Goal: Use online tool/utility: Use online tool/utility

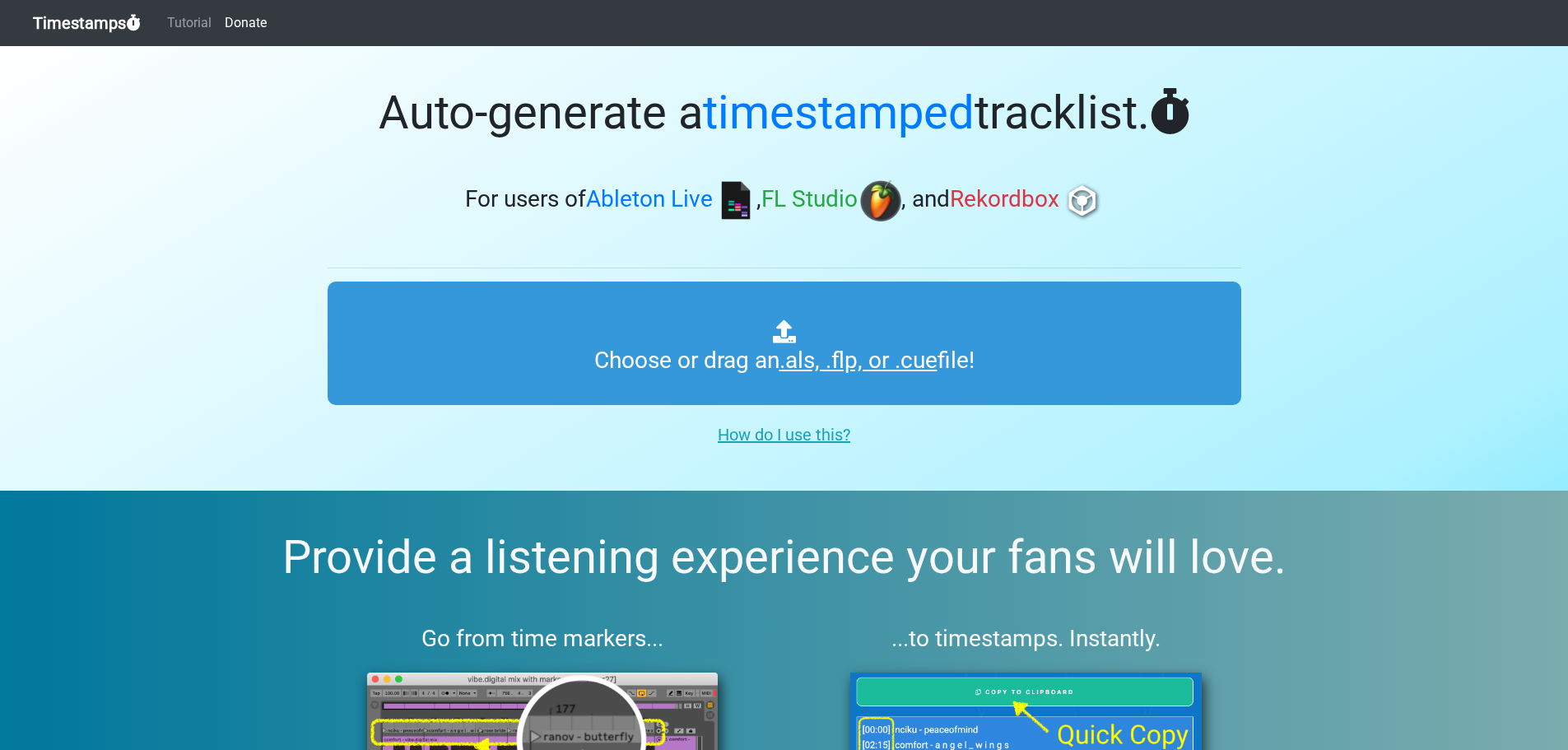
click at [751, 384] on input "Choose or drag an .als, .flp, or .cue file!" at bounding box center [784, 343] width 914 height 124
type input "C:\fakepath\[227]_NOKIA_102bpm_D#m_@prod.illmore_@onice.flp"
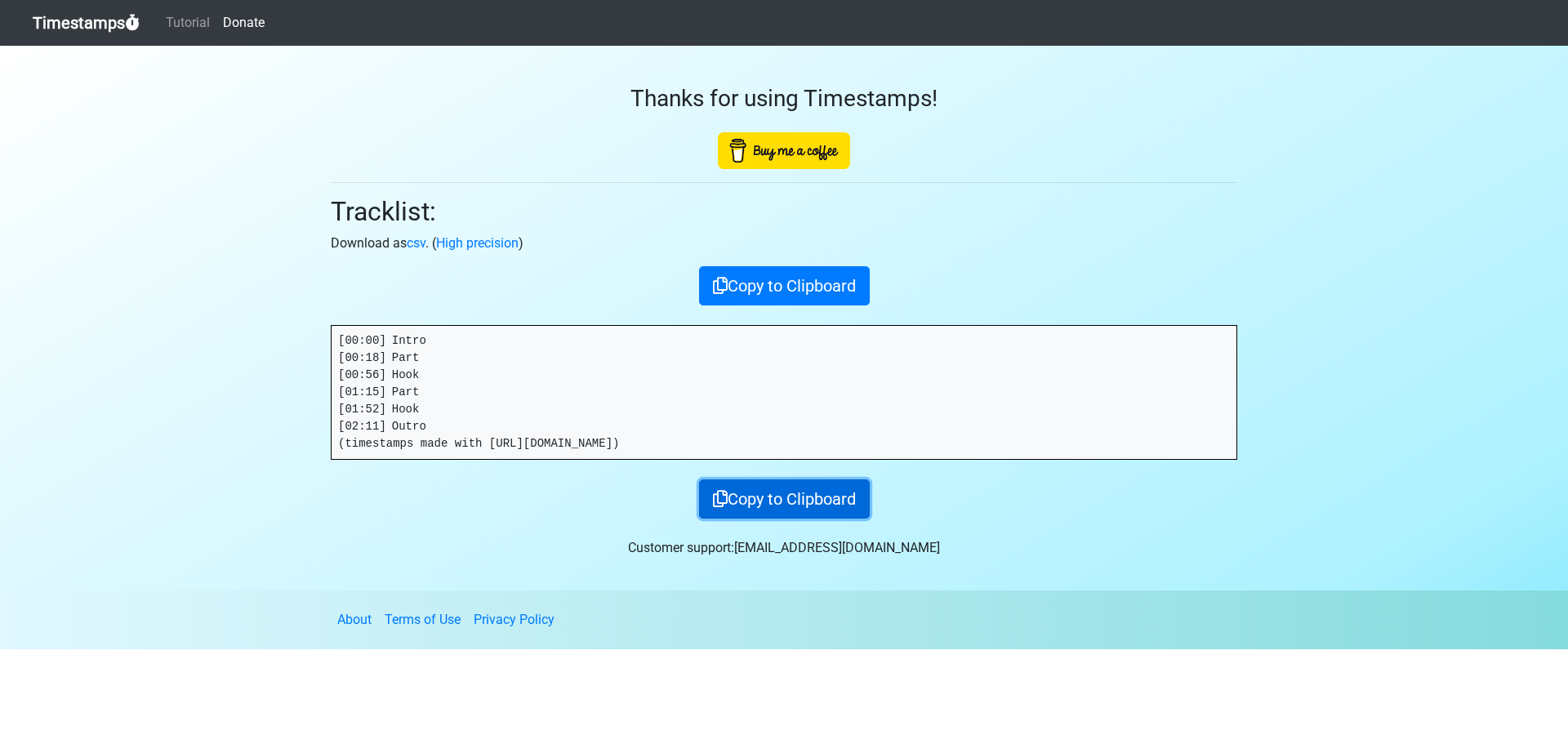
click at [796, 494] on button "Copy to Clipboard" at bounding box center [784, 499] width 171 height 40
